Goal: Transaction & Acquisition: Purchase product/service

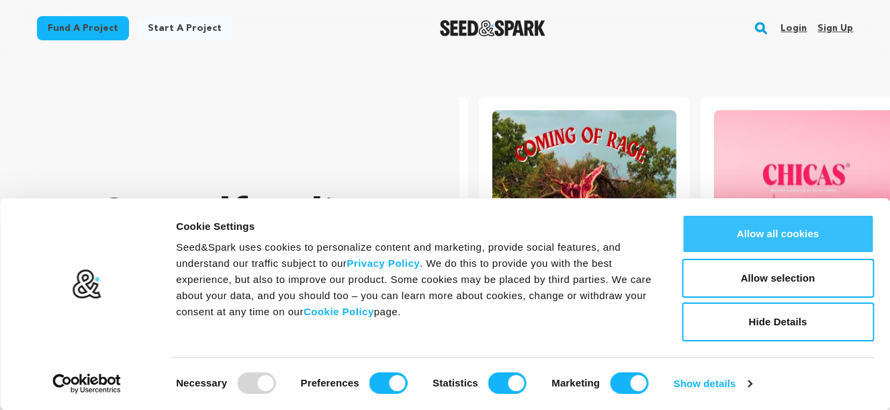
scroll to position [0, 232]
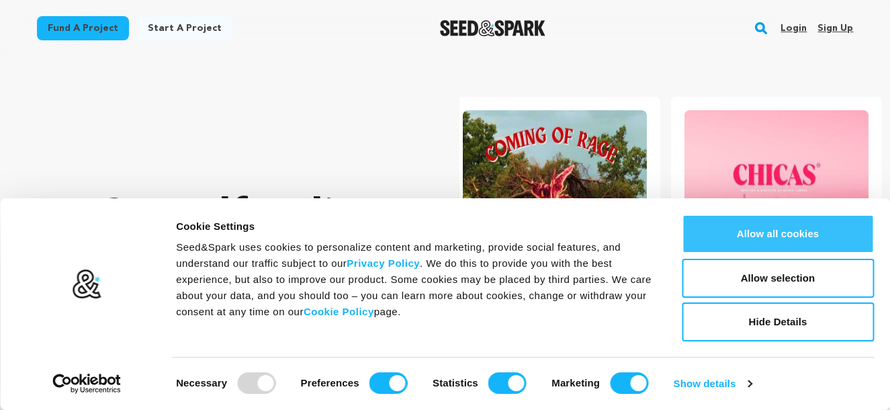
click at [788, 229] on button "Allow all cookies" at bounding box center [778, 233] width 192 height 39
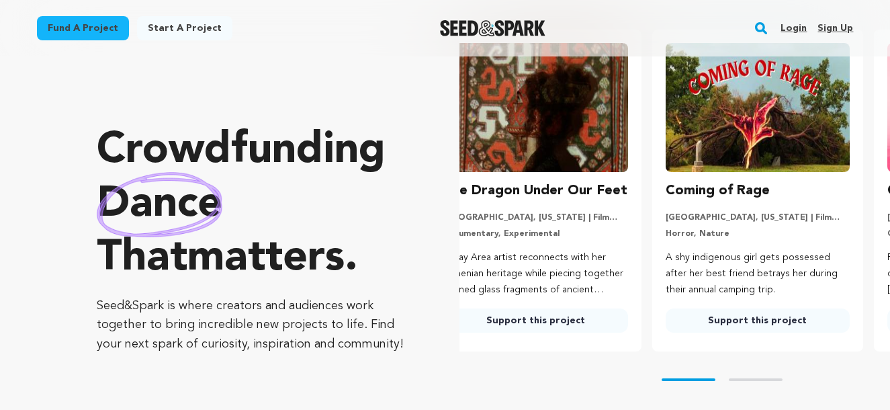
scroll to position [0, 0]
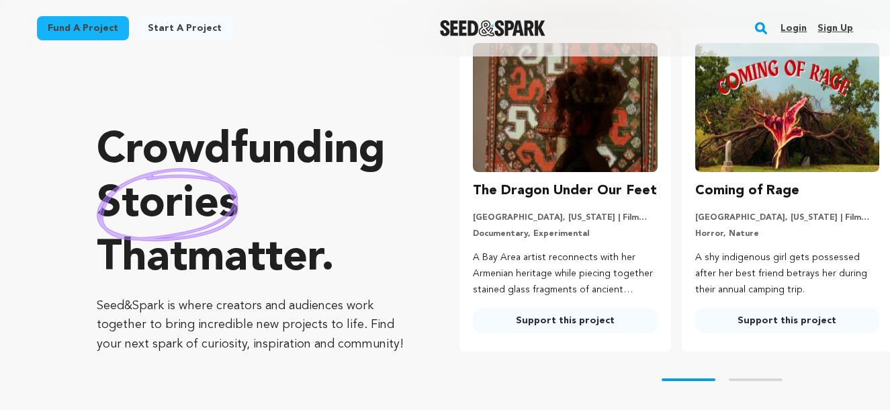
click at [756, 111] on img at bounding box center [787, 107] width 184 height 129
drag, startPoint x: 743, startPoint y: 203, endPoint x: 743, endPoint y: 195, distance: 8.1
click at [743, 201] on div "Coming of Rage Atlanta, Georgia | Film Short Horror, Nature A shy indigenous gi…" at bounding box center [787, 256] width 184 height 152
click at [743, 195] on h3 "Coming of Rage" at bounding box center [747, 190] width 104 height 21
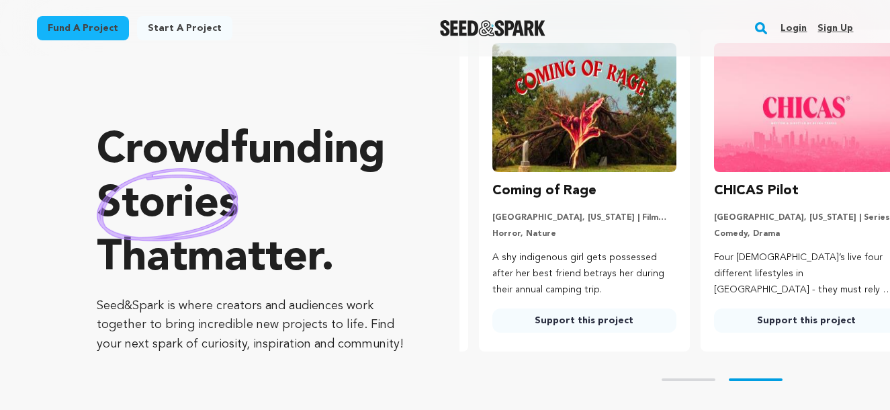
scroll to position [0, 232]
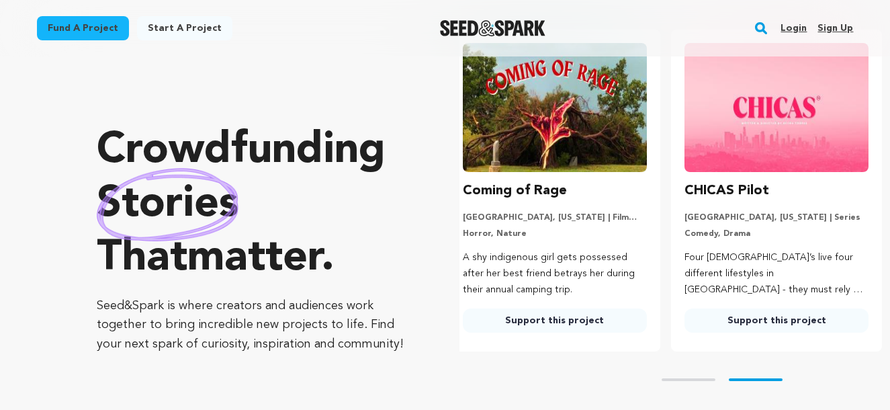
click at [533, 82] on img at bounding box center [555, 107] width 184 height 129
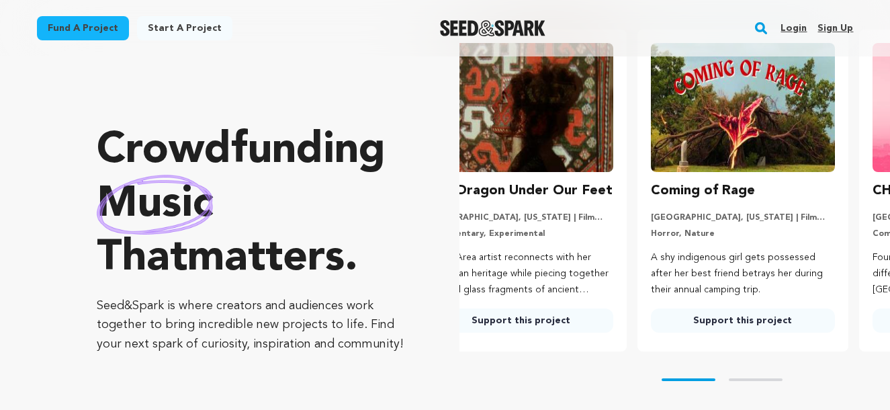
scroll to position [0, 0]
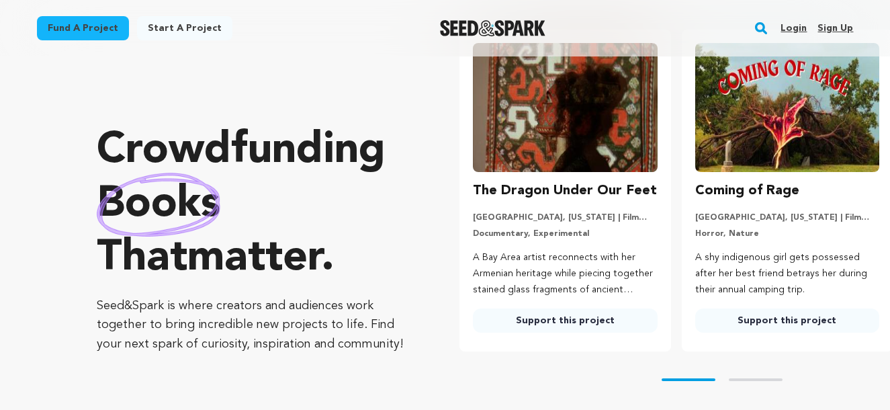
click at [764, 320] on link "Support this project" at bounding box center [787, 320] width 184 height 24
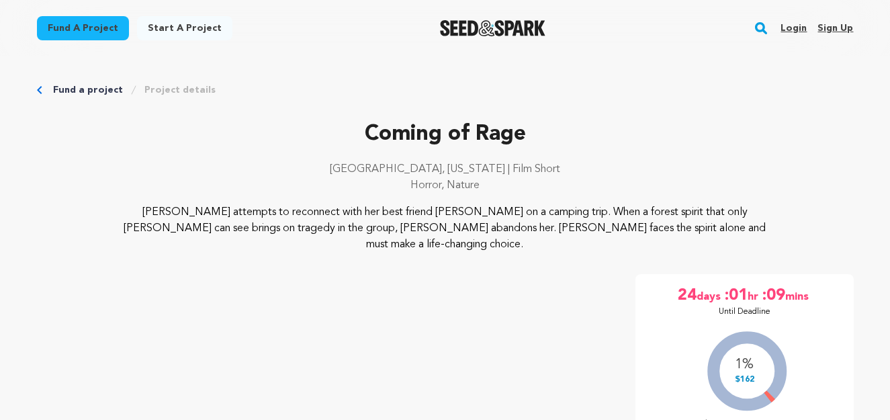
click at [827, 29] on link "Sign up" at bounding box center [835, 27] width 36 height 21
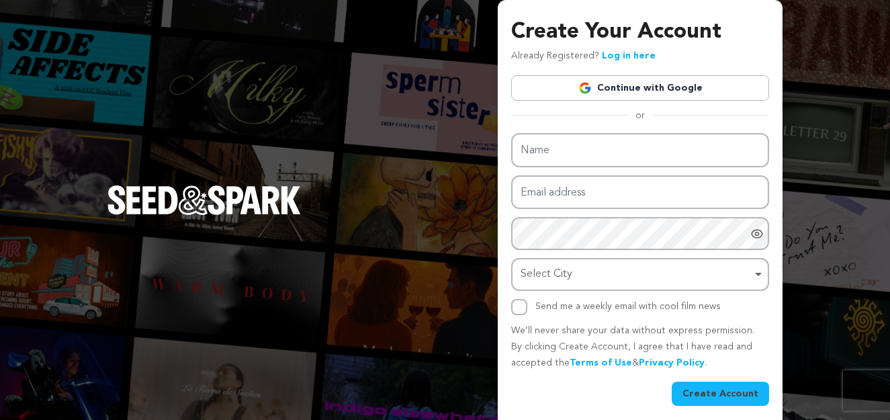
click at [645, 83] on link "Continue with Google" at bounding box center [640, 88] width 258 height 26
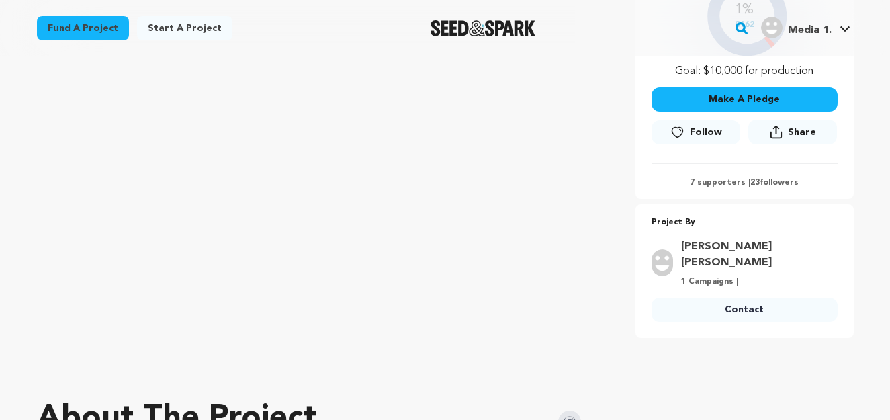
scroll to position [67, 0]
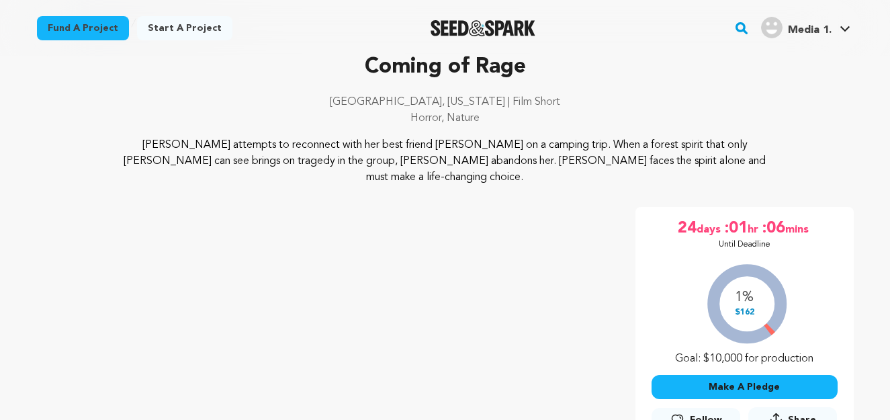
click at [99, 30] on link "Fund a project" at bounding box center [83, 28] width 92 height 24
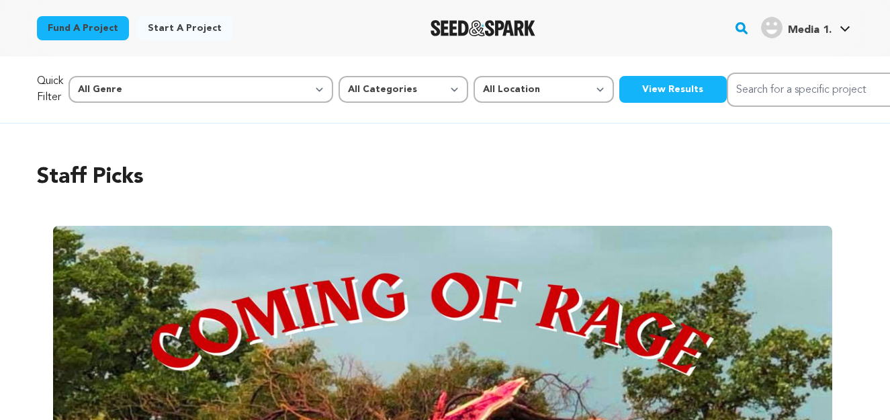
click at [442, 24] on img "Seed&Spark Homepage" at bounding box center [482, 28] width 105 height 16
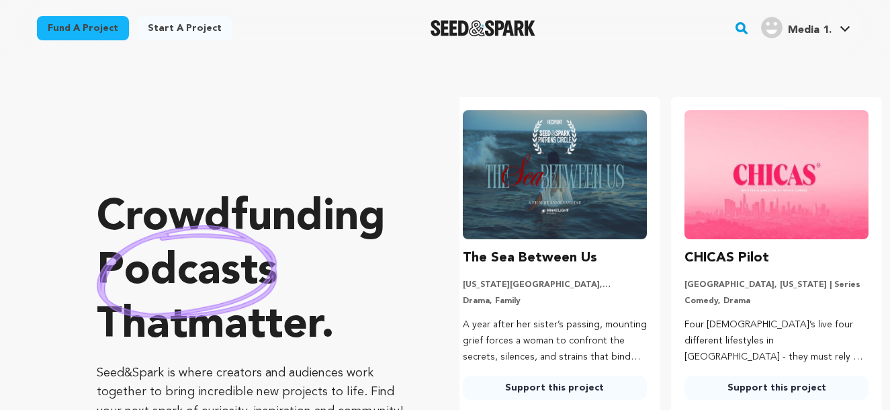
click at [198, 28] on link "Start a project" at bounding box center [184, 28] width 95 height 24
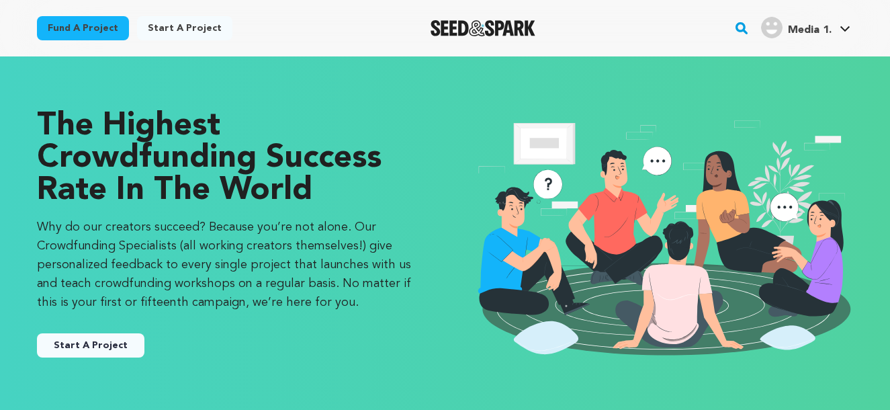
click at [90, 29] on link "Fund a project" at bounding box center [83, 28] width 92 height 24
click at [98, 30] on link "Fund a project" at bounding box center [83, 28] width 92 height 24
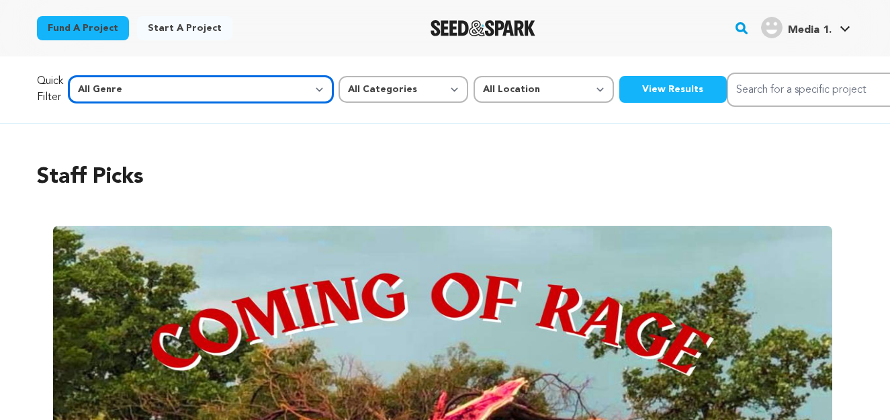
click at [215, 90] on select "All Genre Action Adventure Afrobeat Alternative Ambient Animation Bebop Big Ban…" at bounding box center [200, 89] width 265 height 27
select select "14"
click at [97, 76] on select "All Genre Action Adventure Afrobeat Alternative Ambient Animation Bebop Big Ban…" at bounding box center [200, 89] width 265 height 27
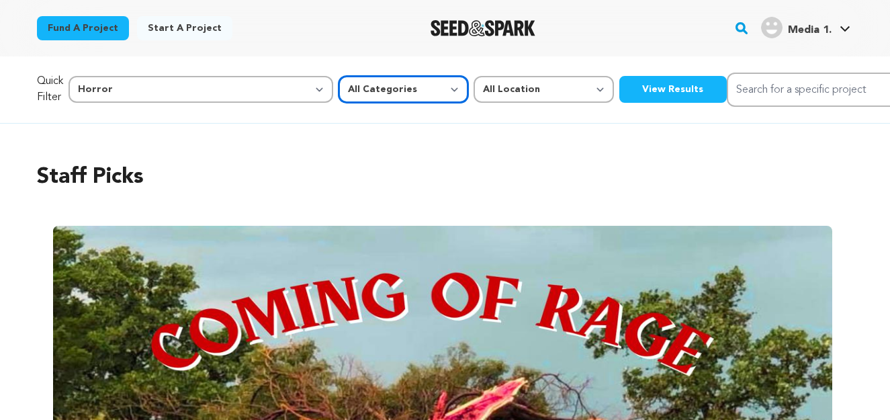
click at [342, 90] on select "All Categories Film Feature Film Short Series Music Video Comics Artist Residen…" at bounding box center [403, 89] width 130 height 27
select select "382"
click at [338, 76] on select "All Categories Film Feature Film Short Series Music Video Comics Artist Residen…" at bounding box center [403, 89] width 130 height 27
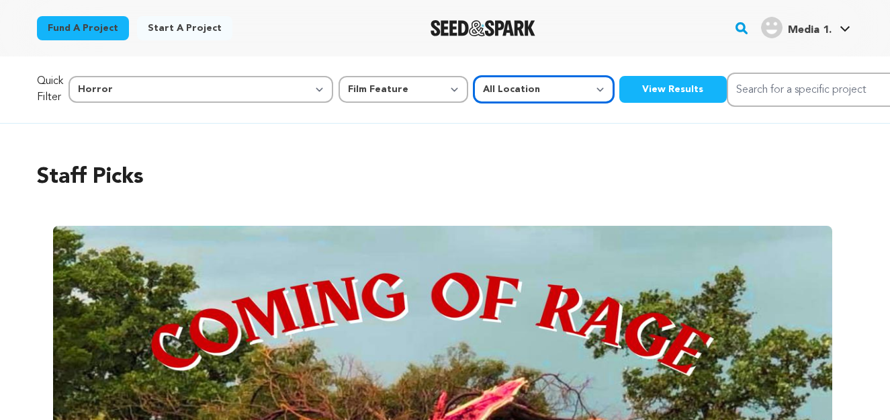
click at [473, 87] on select "All Location Everywhere United States Canada" at bounding box center [543, 89] width 140 height 27
select select "1671"
click at [473, 76] on select "All Location Everywhere United States Canada" at bounding box center [543, 89] width 140 height 27
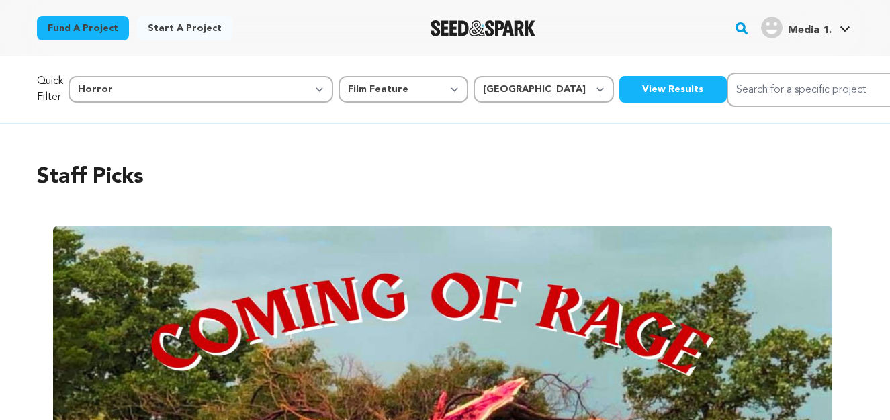
click at [619, 81] on button "View Results" at bounding box center [672, 89] width 107 height 27
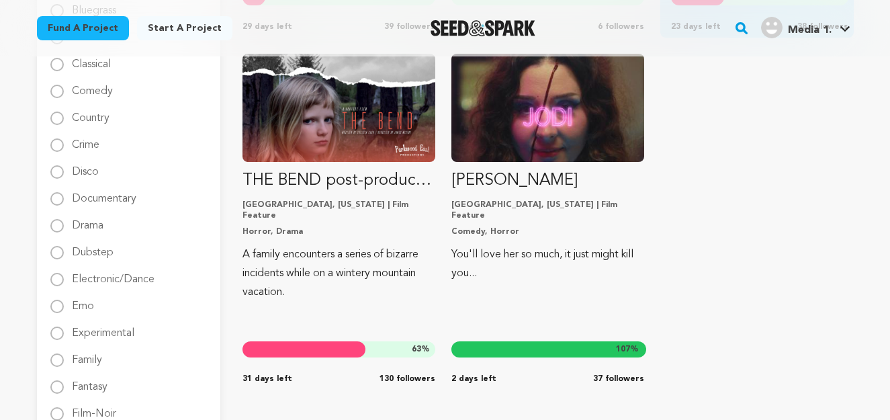
scroll to position [604, 0]
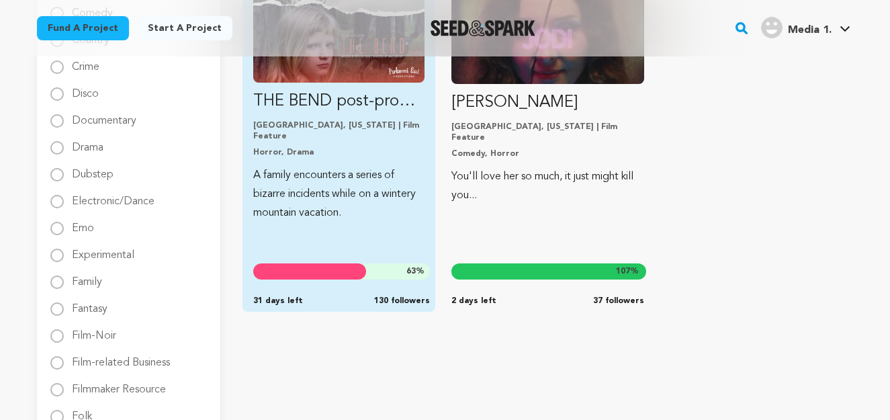
click at [332, 78] on img "Fund THE BEND post-production" at bounding box center [338, 35] width 171 height 96
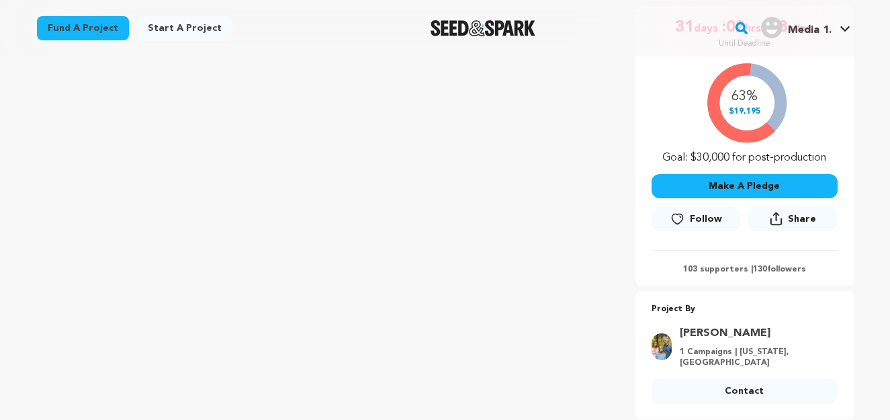
scroll to position [269, 0]
click at [678, 216] on icon at bounding box center [677, 218] width 14 height 13
click at [753, 185] on button "Make A Pledge" at bounding box center [744, 185] width 186 height 24
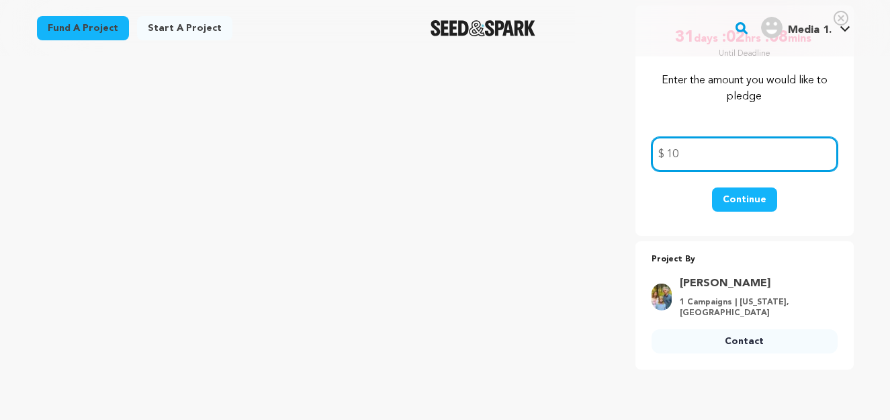
type input "10"
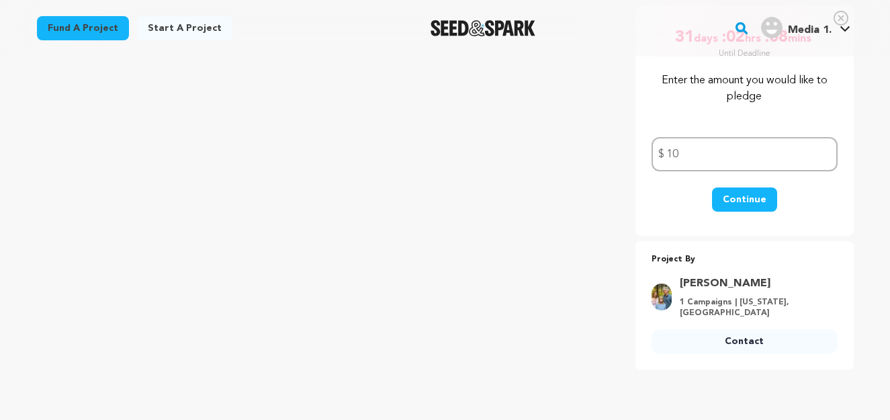
click at [755, 203] on button "Continue" at bounding box center [744, 199] width 65 height 24
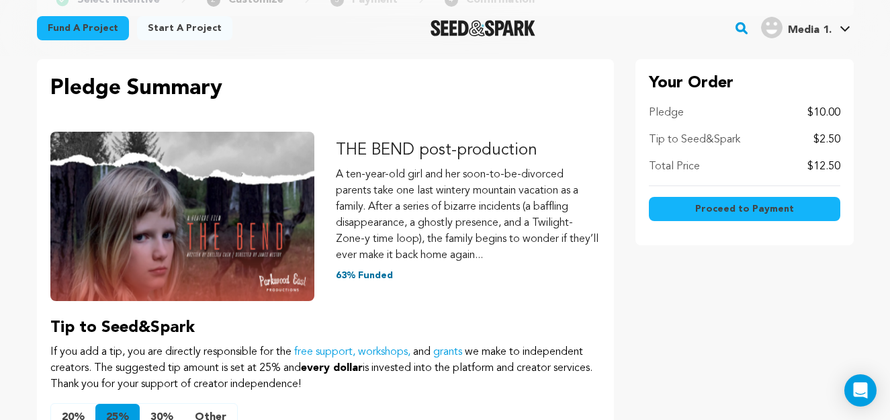
scroll to position [201, 0]
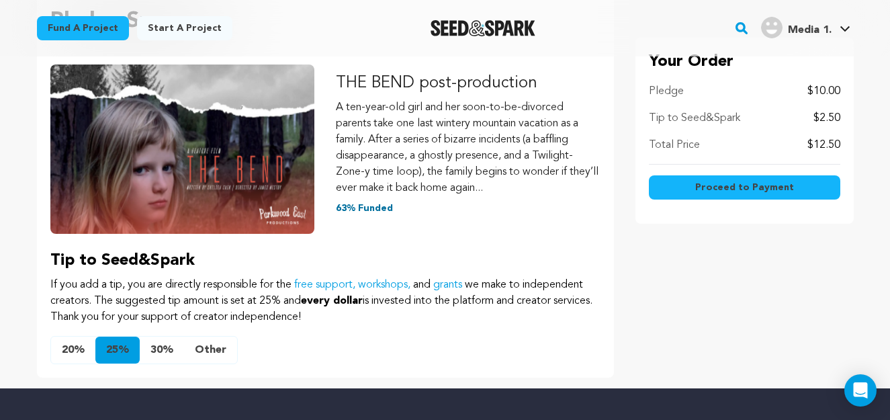
click at [62, 349] on button "20%" at bounding box center [73, 349] width 44 height 27
click at [717, 189] on span "Proceed to Payment" at bounding box center [744, 187] width 99 height 13
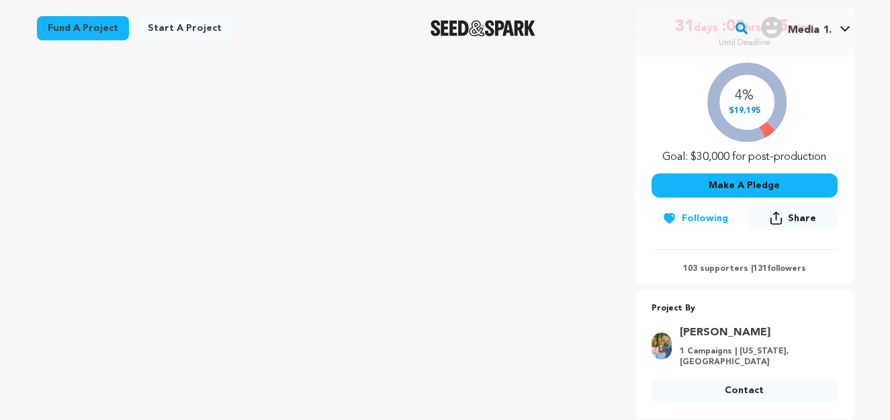
scroll to position [269, 0]
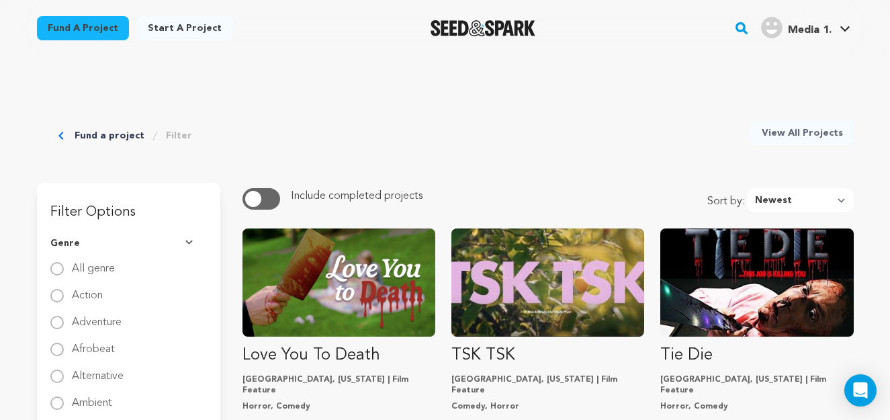
click at [478, 24] on img "Seed&Spark Homepage" at bounding box center [482, 28] width 105 height 16
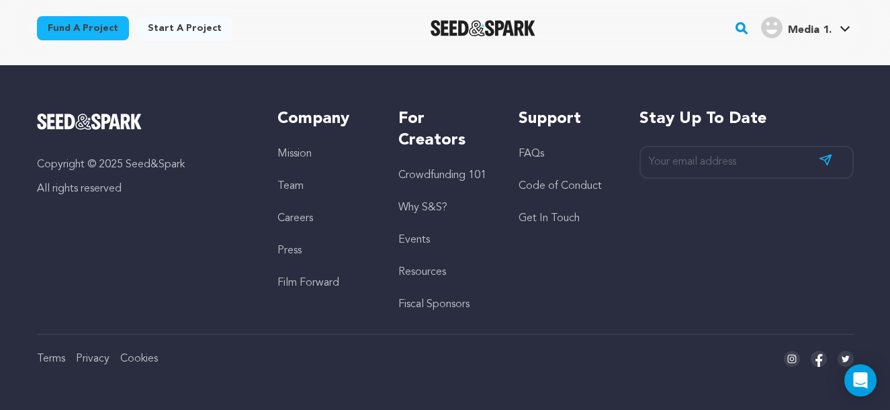
click at [432, 304] on link "Fiscal Sponsors" at bounding box center [433, 304] width 71 height 11
